Goal: Task Accomplishment & Management: Manage account settings

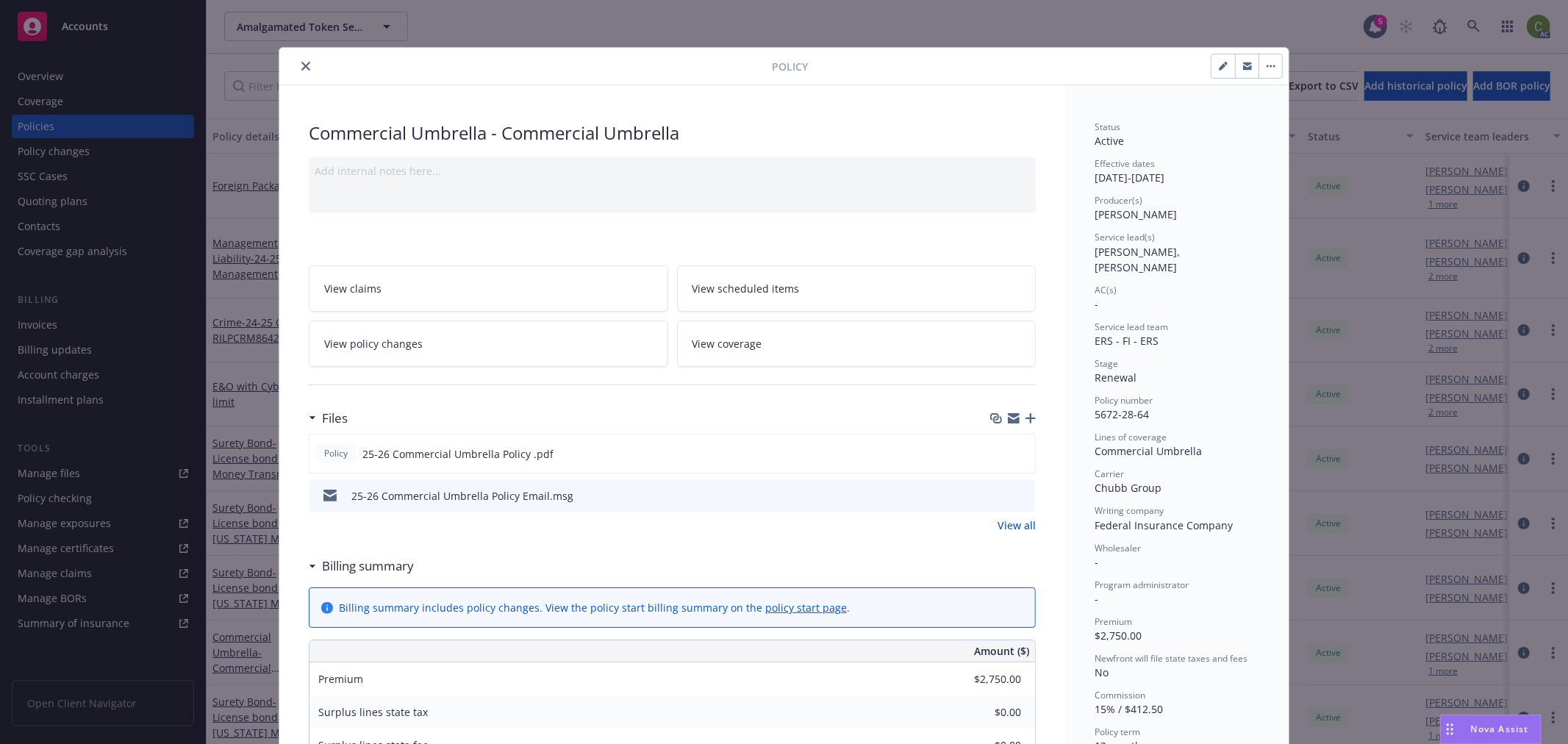
click at [302, 61] on icon "close" at bounding box center [305, 65] width 8 height 8
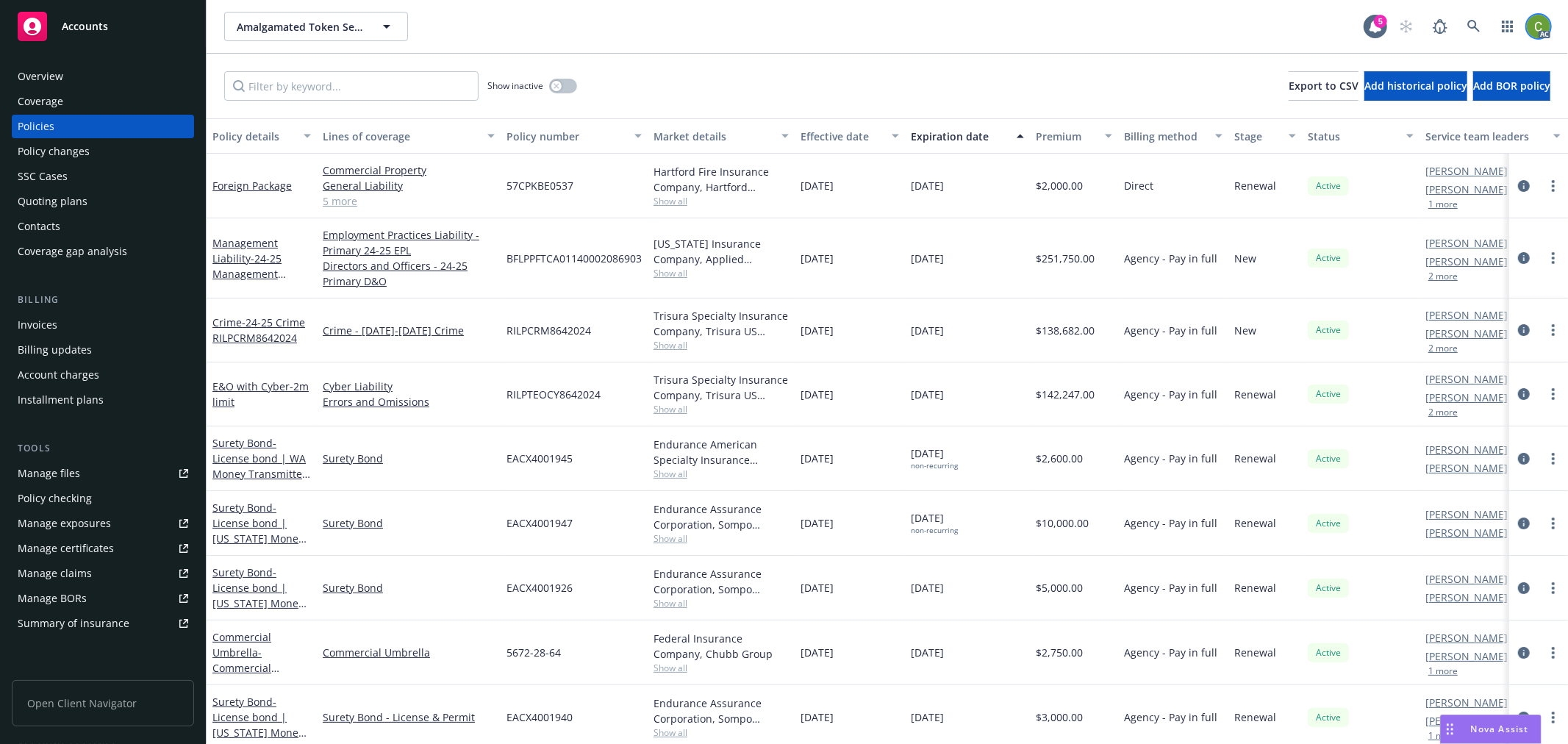
click at [1540, 30] on img at bounding box center [1538, 26] width 23 height 23
click at [1437, 69] on link "Log out" at bounding box center [1477, 66] width 147 height 30
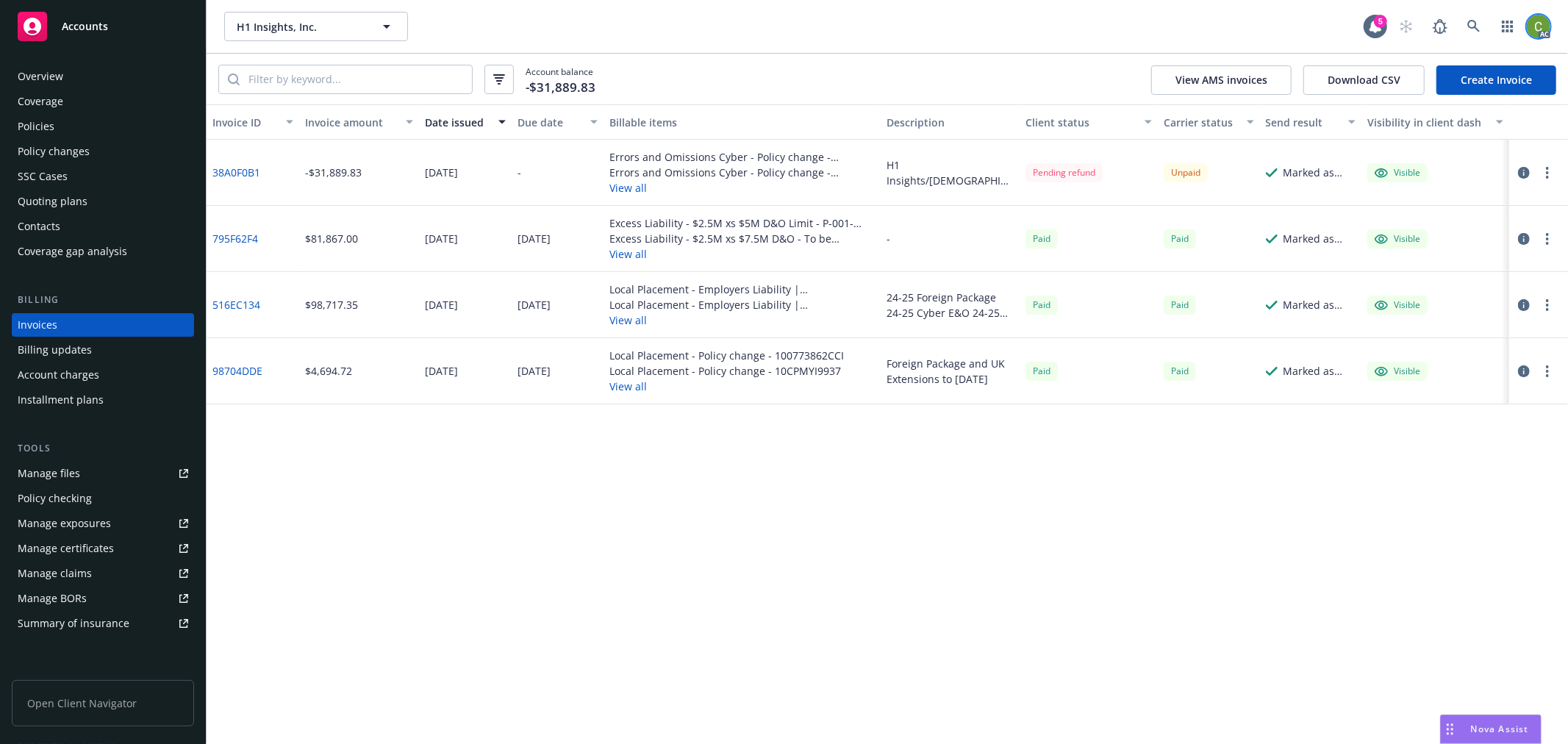
click at [1544, 30] on img at bounding box center [1538, 26] width 23 height 23
click at [1441, 63] on link "Log out" at bounding box center [1477, 66] width 147 height 30
